Goal: Task Accomplishment & Management: Complete application form

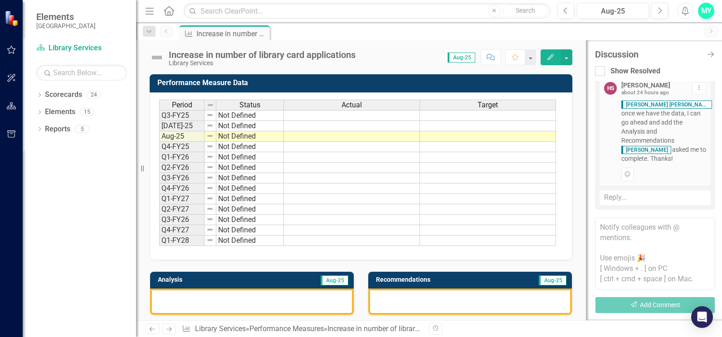
click at [312, 125] on td at bounding box center [352, 126] width 136 height 10
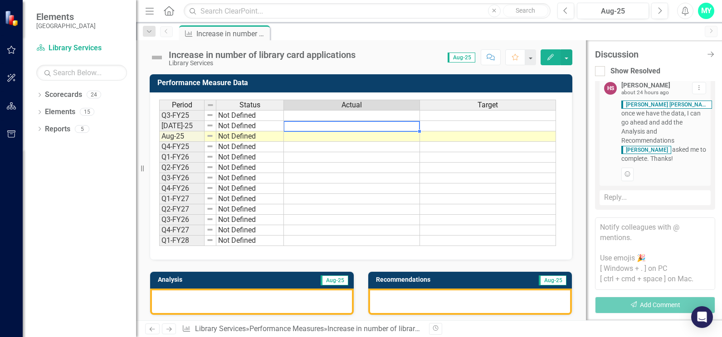
click at [319, 117] on td at bounding box center [352, 115] width 136 height 11
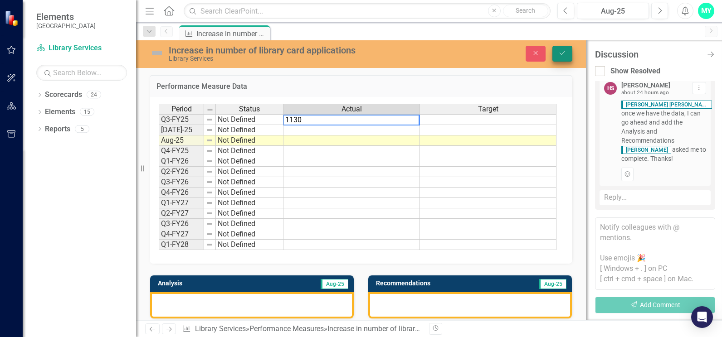
type textarea "1130"
click at [562, 54] on icon "submit" at bounding box center [561, 53] width 5 height 4
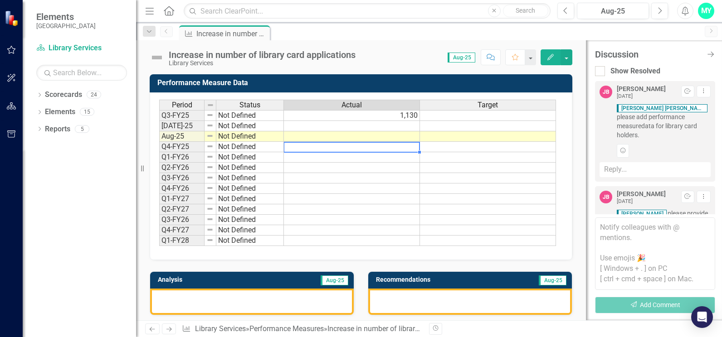
click at [408, 144] on td at bounding box center [352, 147] width 136 height 10
click at [402, 135] on td at bounding box center [352, 136] width 136 height 10
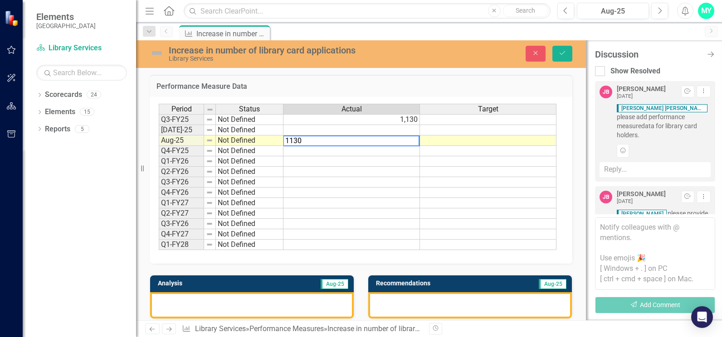
type textarea "1130"
click at [565, 52] on icon "Save" at bounding box center [562, 53] width 8 height 6
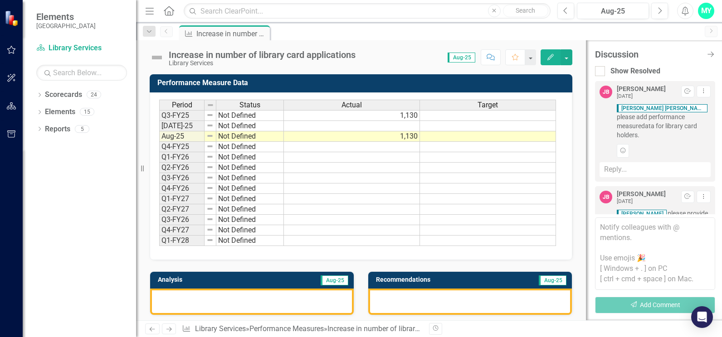
click at [417, 117] on tr "Q3-FY25 Not Defined 1,130" at bounding box center [357, 115] width 397 height 11
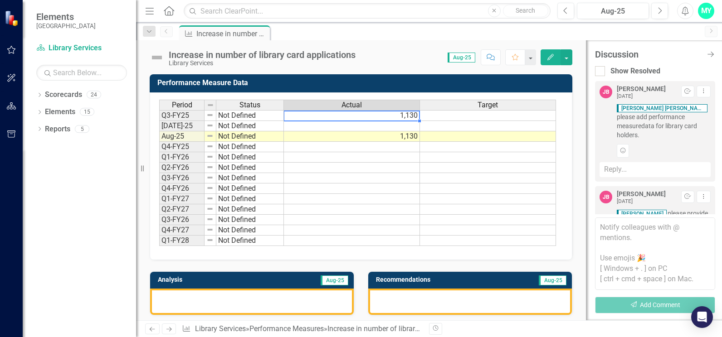
click at [399, 120] on td "1,130" at bounding box center [352, 115] width 136 height 11
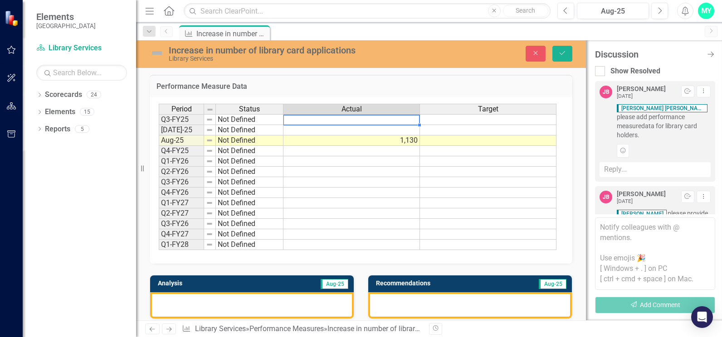
click at [159, 188] on div "Period Status Actual Target Q3-FY25 Not Defined [DATE]-25 Not Defined Aug-25 No…" at bounding box center [159, 177] width 0 height 146
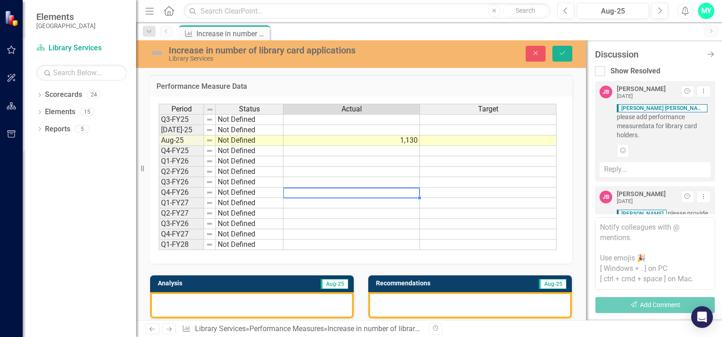
click at [380, 129] on td at bounding box center [351, 130] width 136 height 10
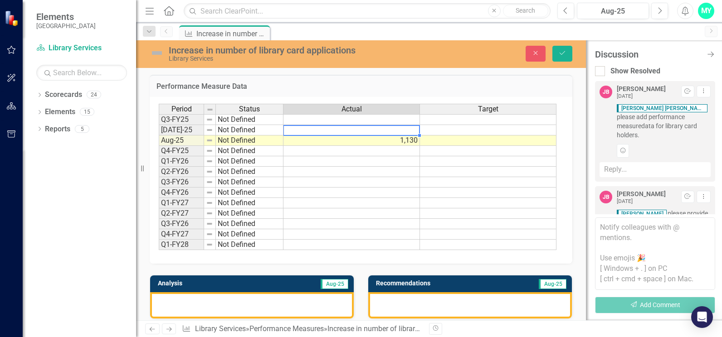
click at [405, 130] on td at bounding box center [351, 130] width 136 height 10
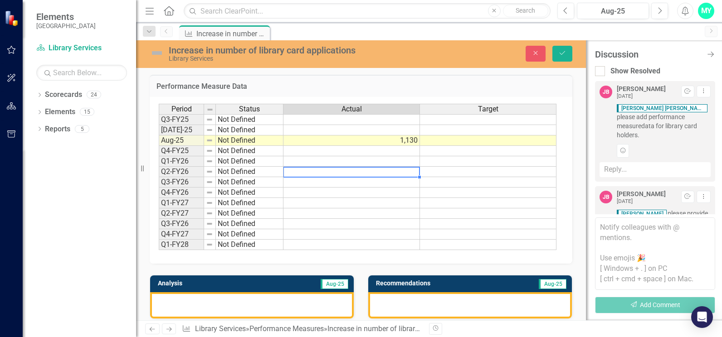
drag, startPoint x: 410, startPoint y: 169, endPoint x: 399, endPoint y: 138, distance: 32.1
click at [159, 167] on div "Period Status Actual Target Q3-FY25 Not Defined [DATE]-25 Not Defined Aug-25 No…" at bounding box center [159, 177] width 0 height 146
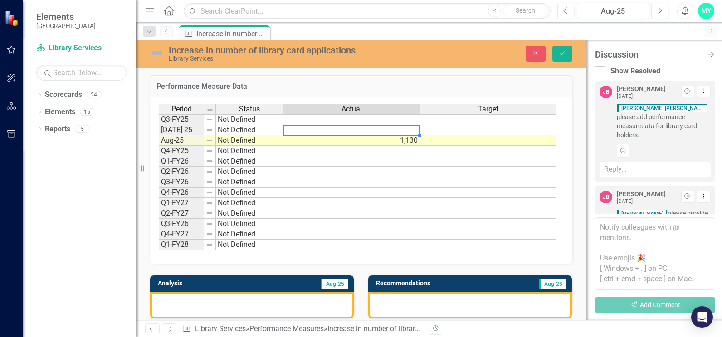
click at [394, 126] on td at bounding box center [351, 130] width 136 height 10
type textarea "1159"
click at [411, 200] on td at bounding box center [351, 203] width 136 height 10
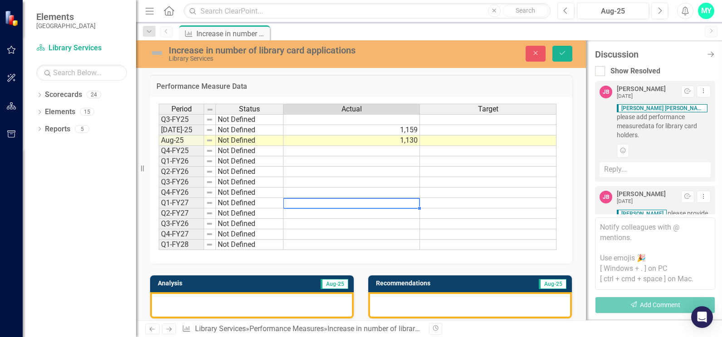
click at [393, 123] on td at bounding box center [351, 119] width 136 height 11
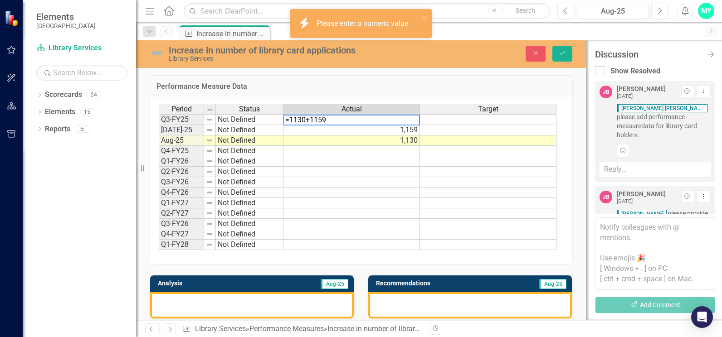
type textarea "=1130+1159"
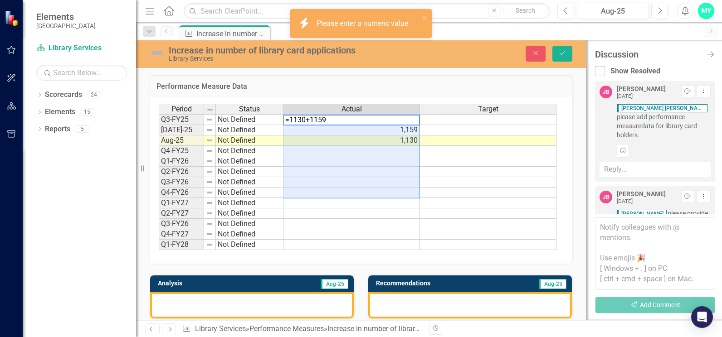
drag, startPoint x: 399, startPoint y: 188, endPoint x: 380, endPoint y: 176, distance: 22.4
click at [394, 188] on td at bounding box center [351, 193] width 136 height 10
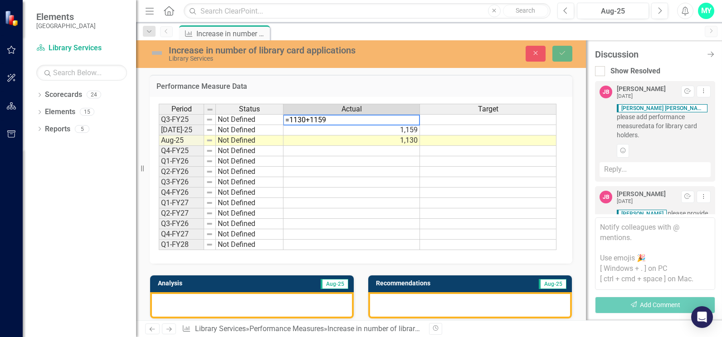
drag, startPoint x: 331, startPoint y: 121, endPoint x: 297, endPoint y: 139, distance: 37.7
click at [286, 124] on textarea "=1130+1159" at bounding box center [351, 120] width 137 height 11
click at [502, 199] on td at bounding box center [488, 203] width 136 height 10
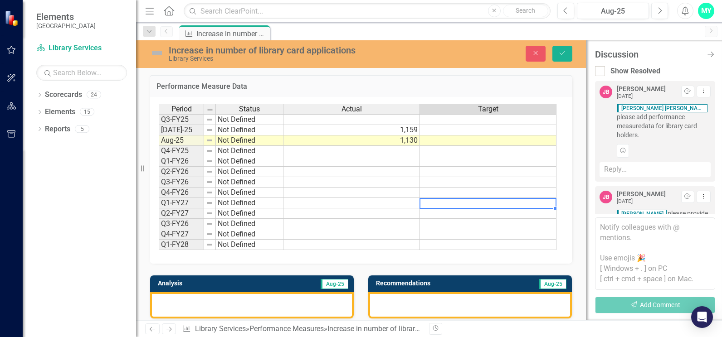
click at [414, 118] on td at bounding box center [351, 119] width 136 height 11
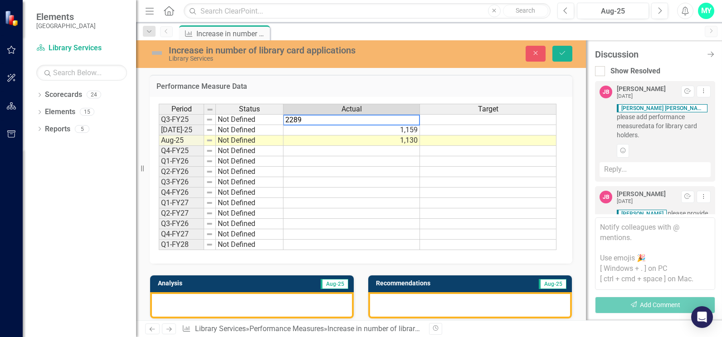
type textarea "2289"
click at [463, 161] on td at bounding box center [488, 161] width 136 height 10
click at [569, 53] on button "Save" at bounding box center [562, 54] width 20 height 16
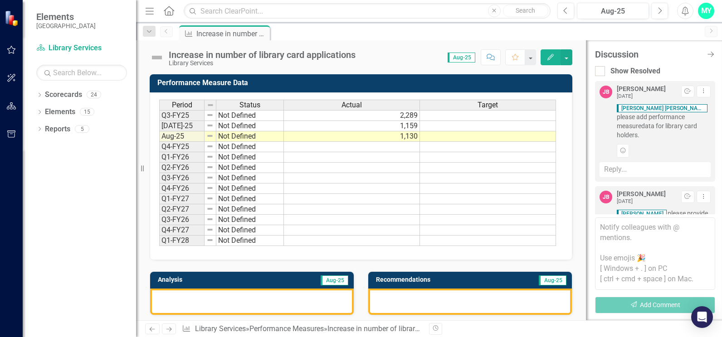
click at [410, 112] on div "Period Status Actual Target" at bounding box center [357, 106] width 397 height 12
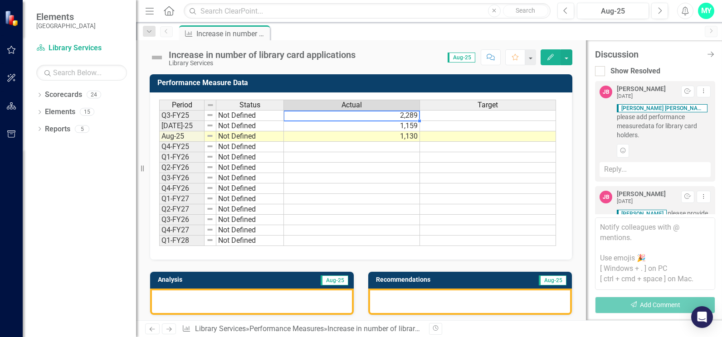
click at [411, 118] on td "2,289" at bounding box center [352, 115] width 136 height 11
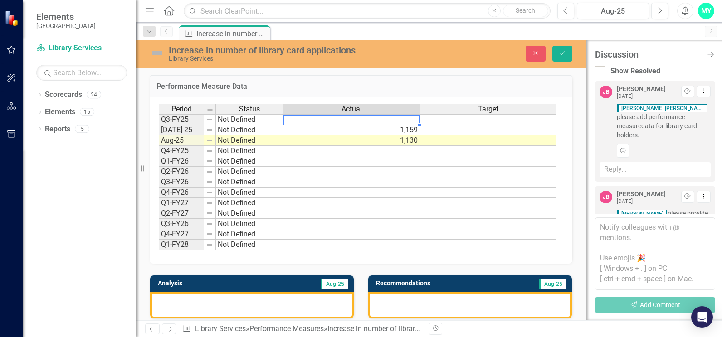
click at [396, 121] on td at bounding box center [351, 119] width 136 height 11
type textarea "2289"
click at [159, 198] on div "Period Status Actual Target Q3-FY25 Not Defined [DATE]-25 Not Defined 1,159 Aug…" at bounding box center [159, 177] width 0 height 146
click at [560, 54] on icon "Save" at bounding box center [562, 53] width 8 height 6
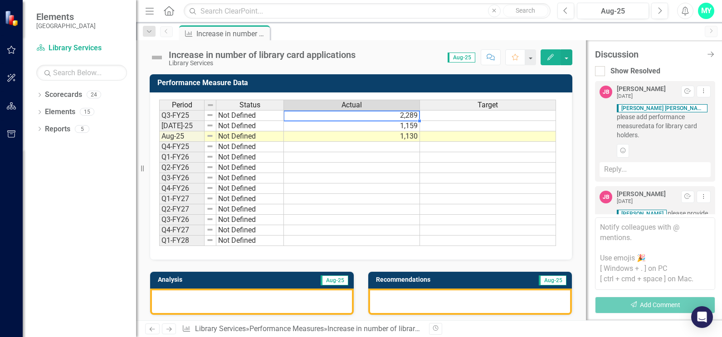
click at [415, 115] on td "2,289" at bounding box center [352, 115] width 136 height 11
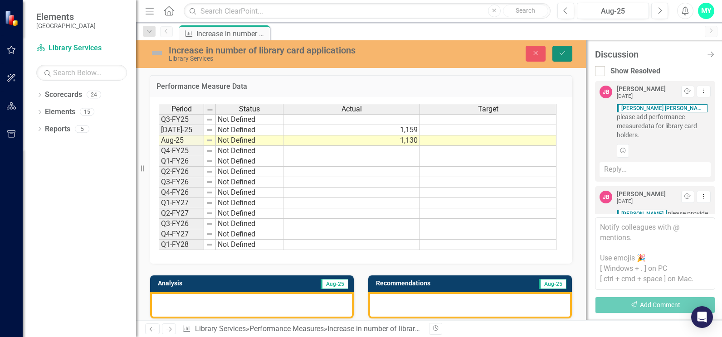
click at [565, 49] on button "Save" at bounding box center [562, 54] width 20 height 16
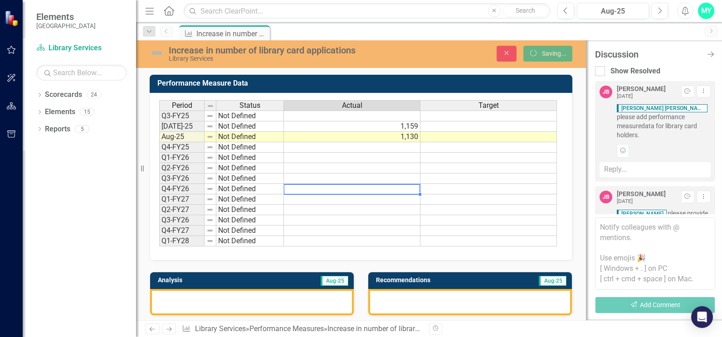
click at [366, 187] on td at bounding box center [352, 189] width 136 height 10
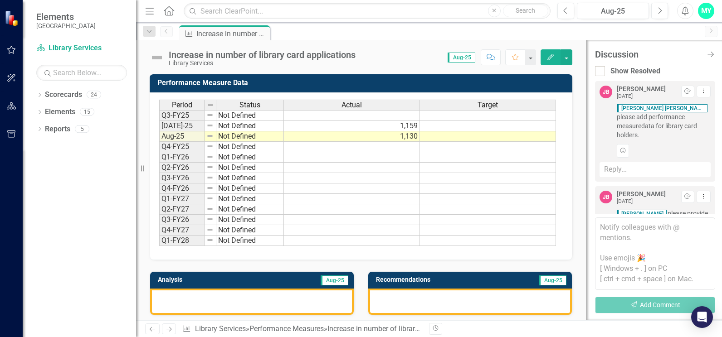
click at [278, 148] on td "Not Defined" at bounding box center [250, 147] width 68 height 10
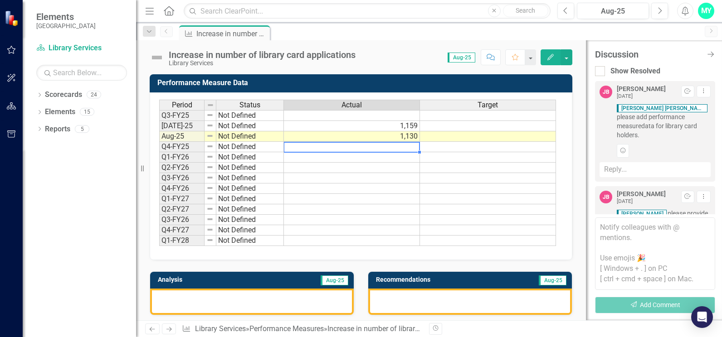
click at [404, 146] on td at bounding box center [352, 147] width 136 height 10
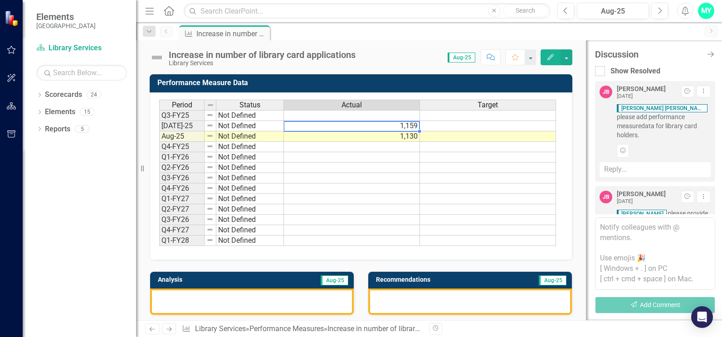
click at [390, 122] on td "1,159" at bounding box center [352, 126] width 136 height 10
click at [394, 117] on td at bounding box center [352, 115] width 136 height 11
click at [390, 115] on td at bounding box center [352, 115] width 136 height 11
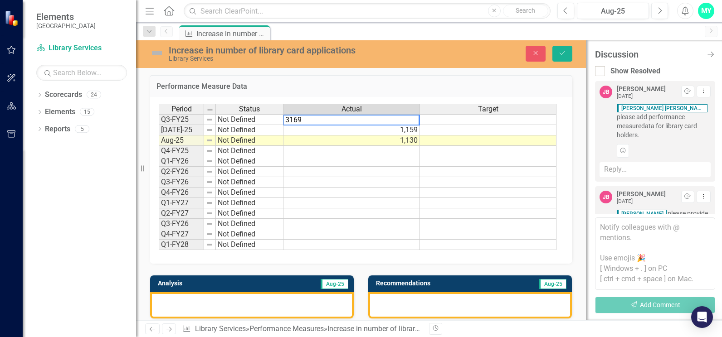
type textarea "3169"
click at [395, 202] on td at bounding box center [351, 203] width 136 height 10
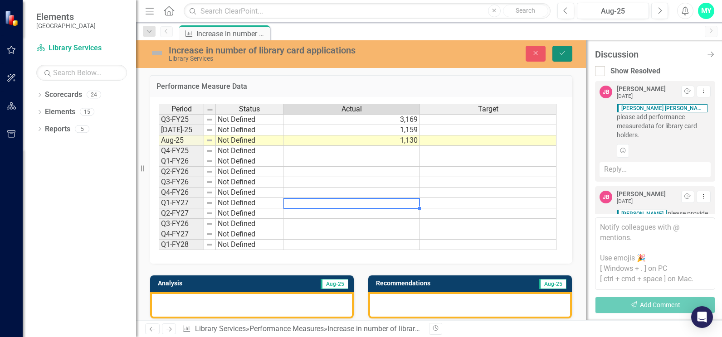
click at [561, 51] on icon "Save" at bounding box center [562, 53] width 8 height 6
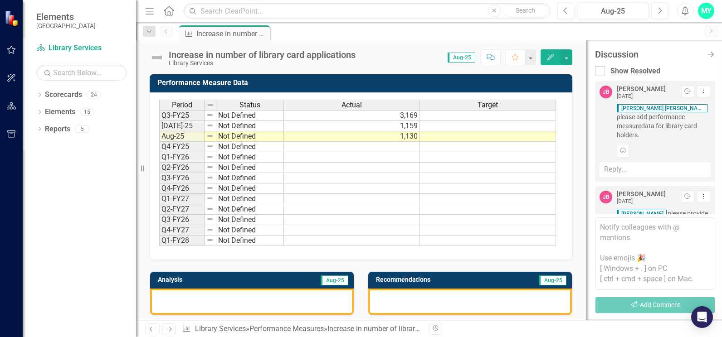
click at [618, 267] on textarea at bounding box center [655, 254] width 120 height 73
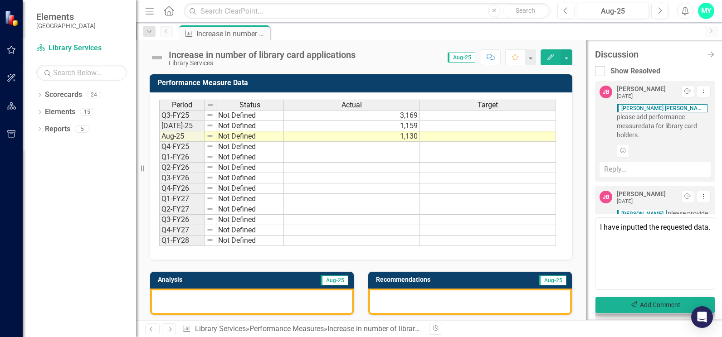
type textarea "I have inputted the requested data."
click at [648, 305] on button "Send Add Comment" at bounding box center [655, 305] width 120 height 17
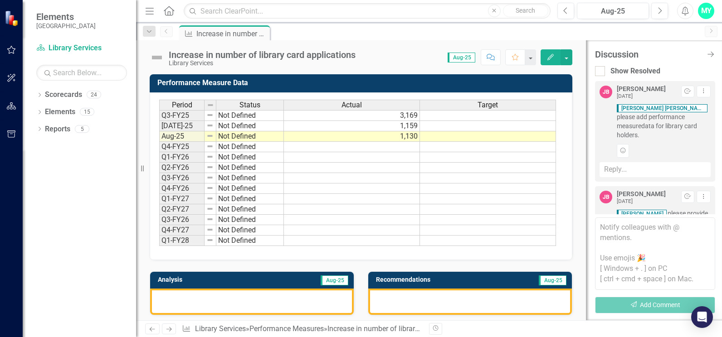
scroll to position [345, 0]
